Goal: Transaction & Acquisition: Purchase product/service

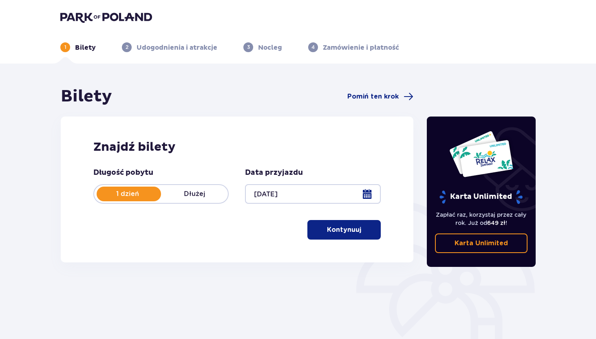
click at [350, 231] on p "Kontynuuj" at bounding box center [344, 229] width 34 height 9
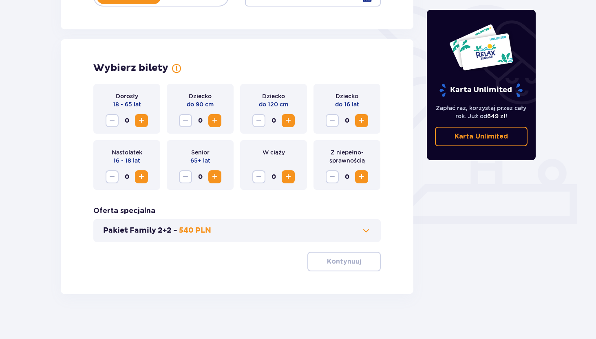
scroll to position [201, 0]
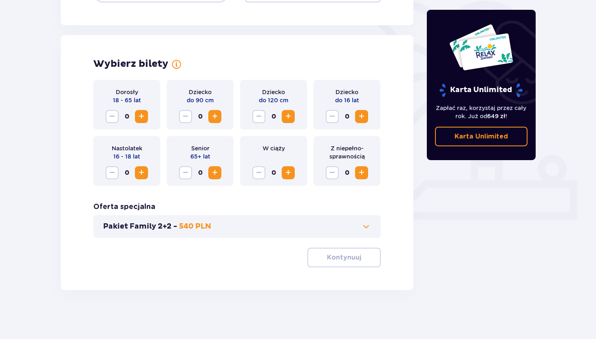
click at [145, 119] on span "Increase" at bounding box center [142, 117] width 10 height 10
click at [362, 119] on span "Increase" at bounding box center [362, 117] width 10 height 10
click at [333, 260] on p "Kontynuuj" at bounding box center [344, 257] width 34 height 9
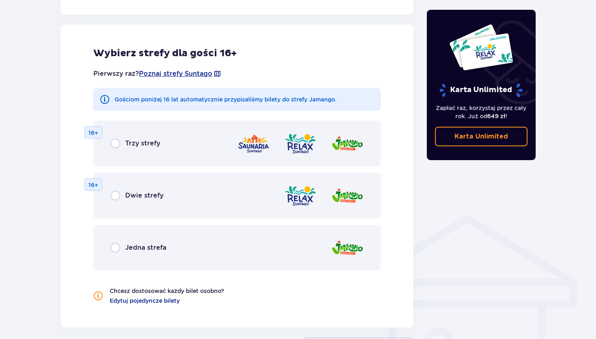
scroll to position [452, 0]
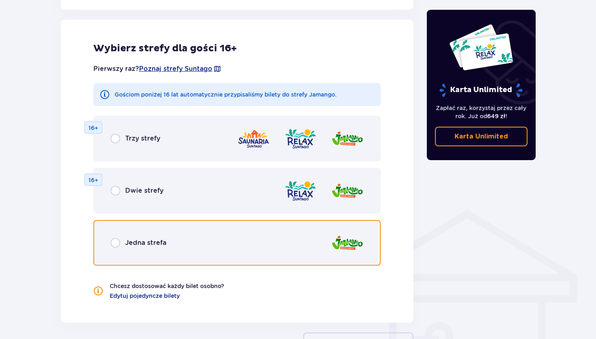
click at [116, 242] on input "radio" at bounding box center [115, 243] width 10 height 10
radio input "true"
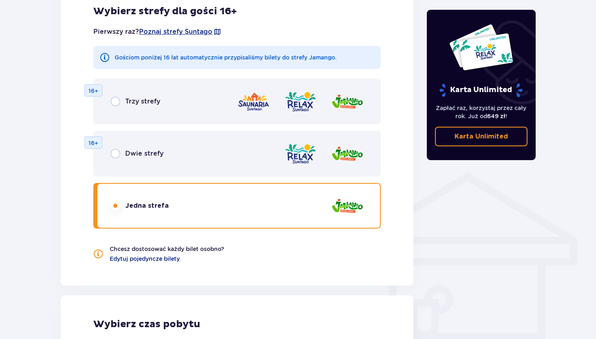
scroll to position [488, 0]
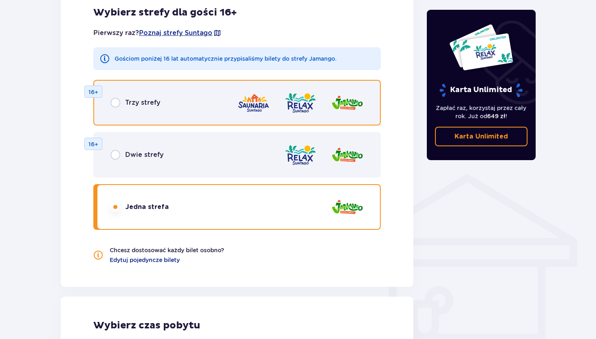
click at [113, 102] on input "radio" at bounding box center [115, 103] width 10 height 10
radio input "true"
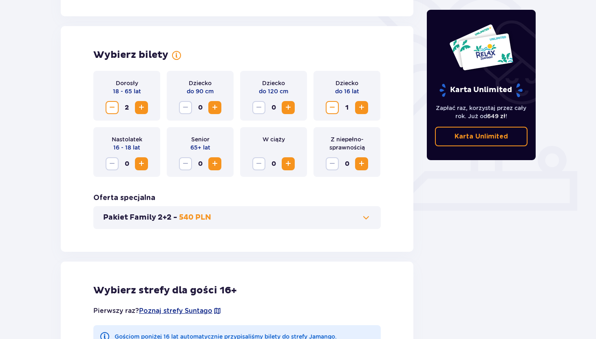
scroll to position [179, 0]
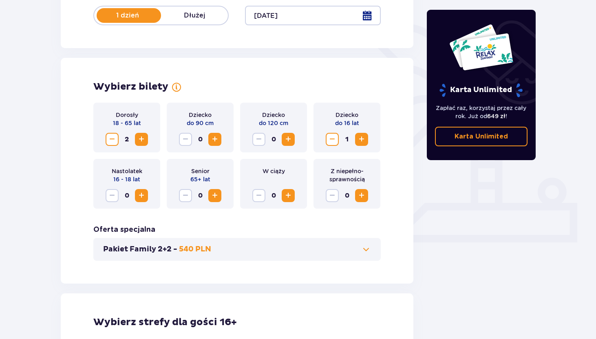
click at [112, 143] on span "Decrease" at bounding box center [112, 139] width 10 height 10
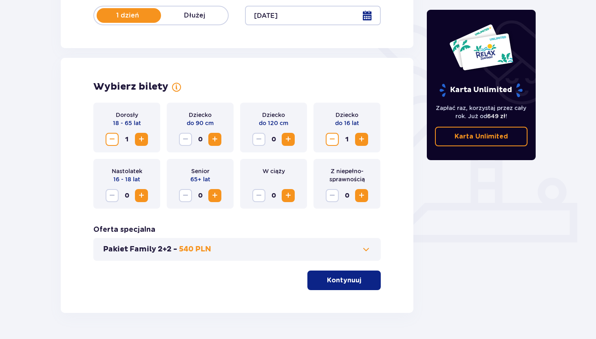
click at [112, 143] on span "Decrease" at bounding box center [112, 139] width 10 height 10
click at [338, 284] on p "Kontynuuj" at bounding box center [344, 280] width 34 height 9
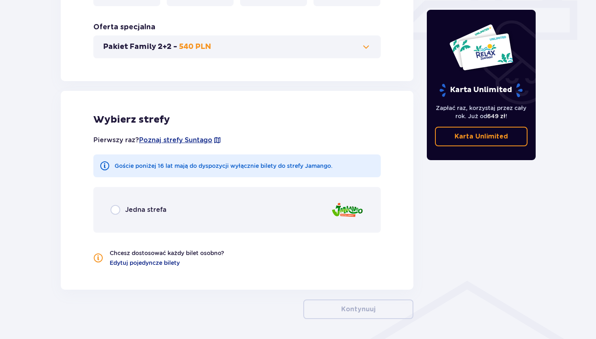
scroll to position [410, 0]
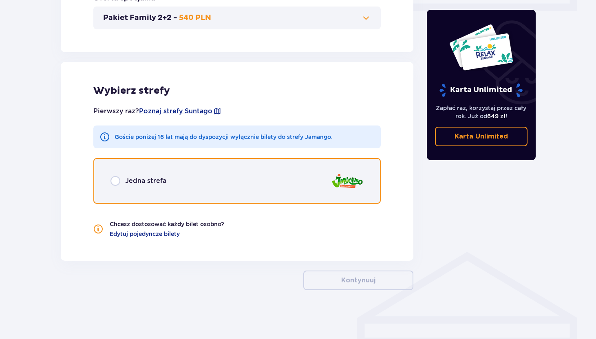
click at [116, 183] on input "radio" at bounding box center [115, 181] width 10 height 10
radio input "true"
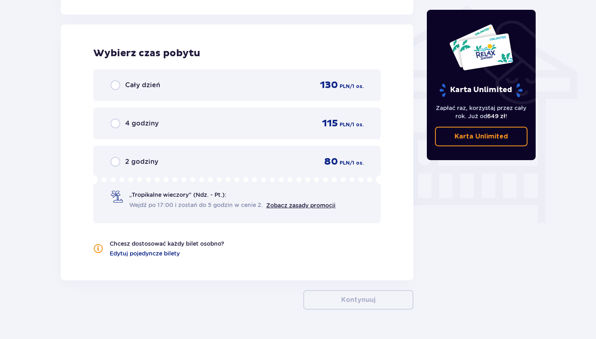
scroll to position [661, 0]
